Goal: Find contact information: Obtain details needed to contact an individual or organization

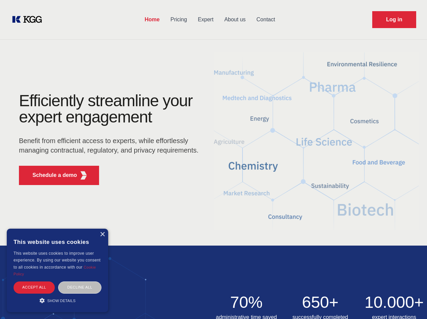
click at [213, 159] on div "Efficiently streamline your expert engagement Benefit from efficient access to …" at bounding box center [111, 142] width 206 height 98
click at [51, 175] on p "Schedule a demo" at bounding box center [54, 175] width 45 height 8
click at [102, 234] on div "× This website uses cookies This website uses cookies to improve user experienc…" at bounding box center [58, 271] width 102 height 84
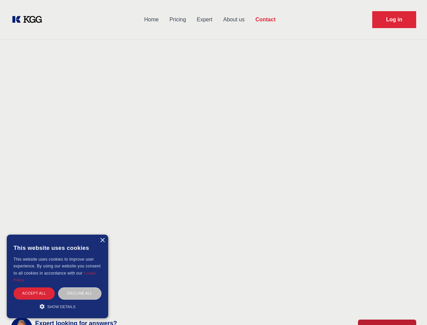
click at [34, 287] on div "Accept all" at bounding box center [34, 293] width 41 height 12
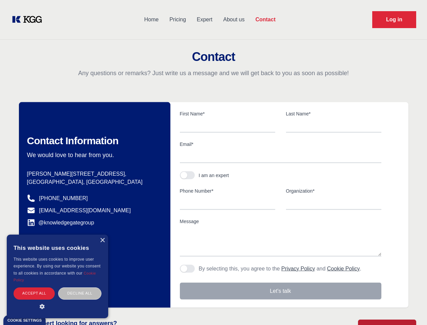
click at [80, 287] on div "Decline all" at bounding box center [79, 293] width 43 height 12
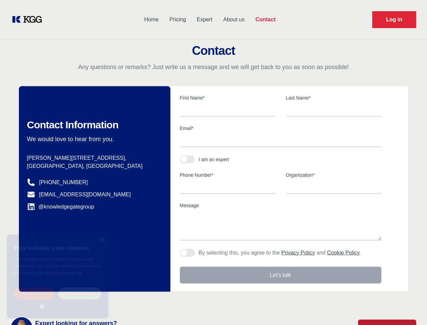
click at [58, 300] on main "Contact Any questions or remarks? Just write us a message and we will get back …" at bounding box center [213, 176] width 427 height 352
